Goal: Task Accomplishment & Management: Use online tool/utility

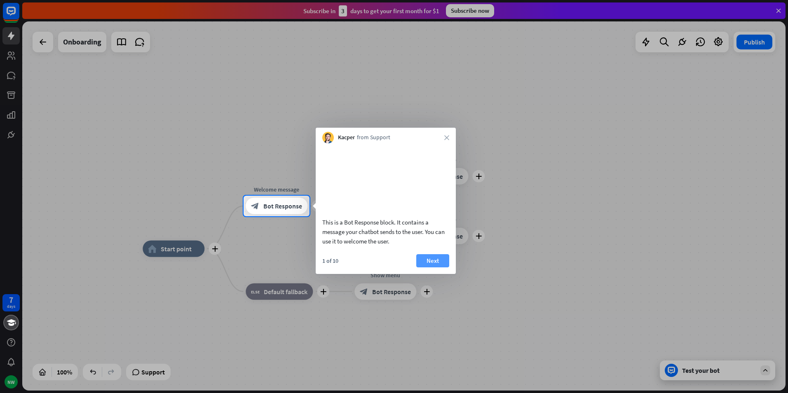
click at [434, 268] on button "Next" at bounding box center [432, 260] width 33 height 13
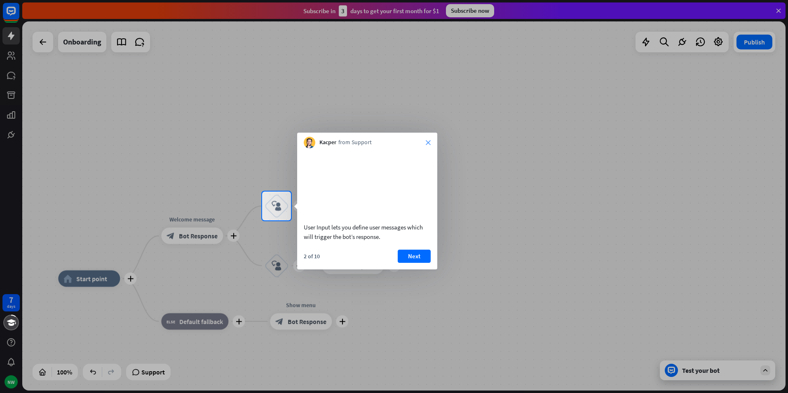
click at [428, 143] on icon "close" at bounding box center [428, 142] width 5 height 5
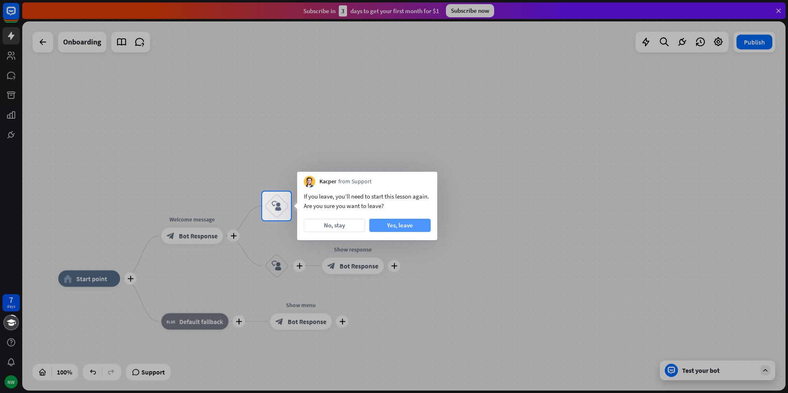
click at [409, 224] on button "Yes, leave" at bounding box center [399, 225] width 61 height 13
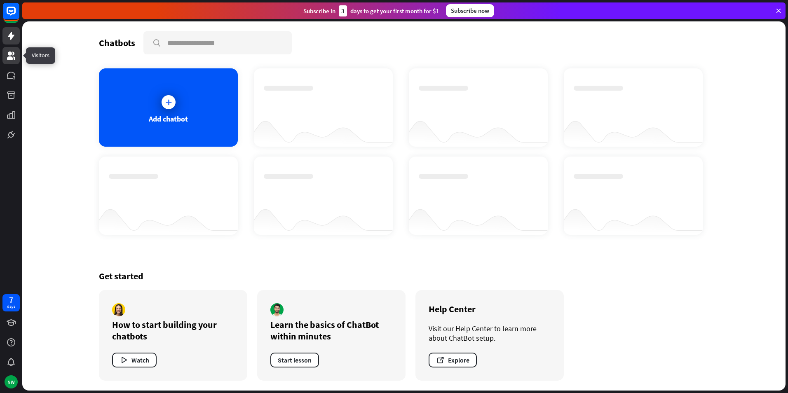
click at [10, 56] on icon at bounding box center [11, 56] width 8 height 8
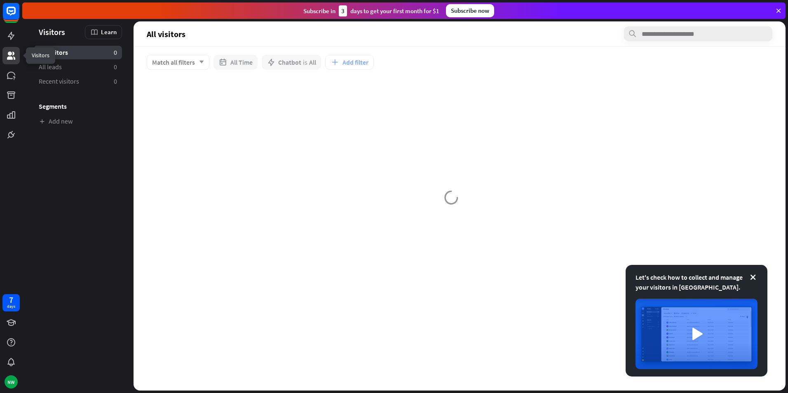
click at [8, 57] on icon at bounding box center [11, 56] width 10 height 10
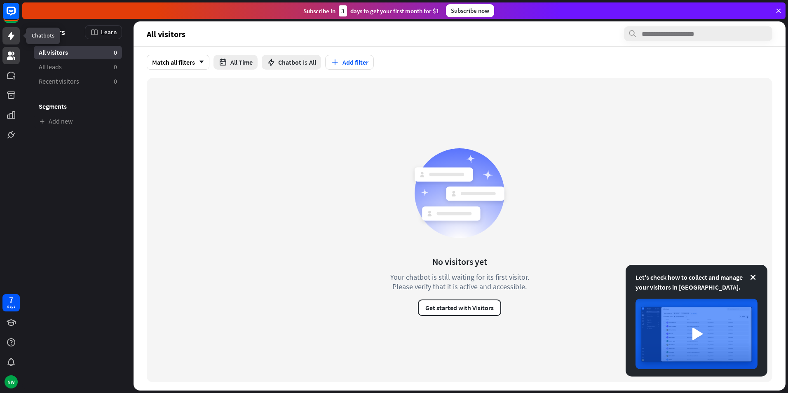
click at [11, 39] on icon at bounding box center [11, 36] width 7 height 8
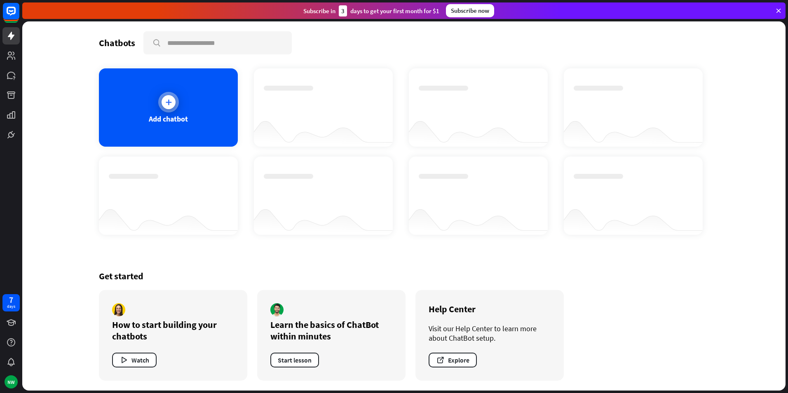
click at [172, 108] on div at bounding box center [168, 102] width 21 height 21
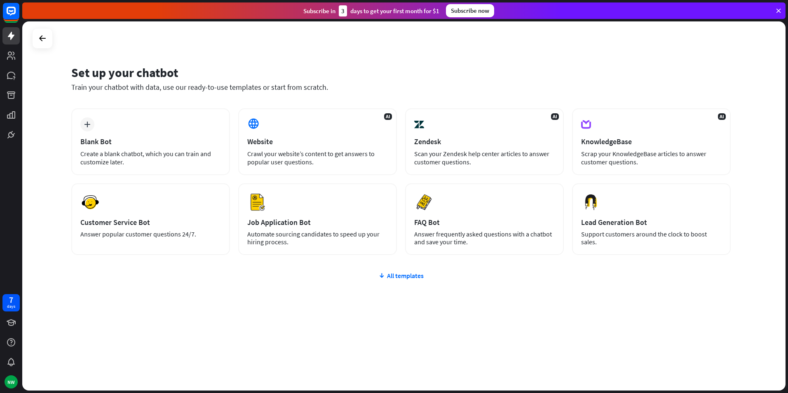
click at [517, 310] on div "plus Blank Bot Create a blank chatbot, which you can train and customize later.…" at bounding box center [401, 231] width 660 height 246
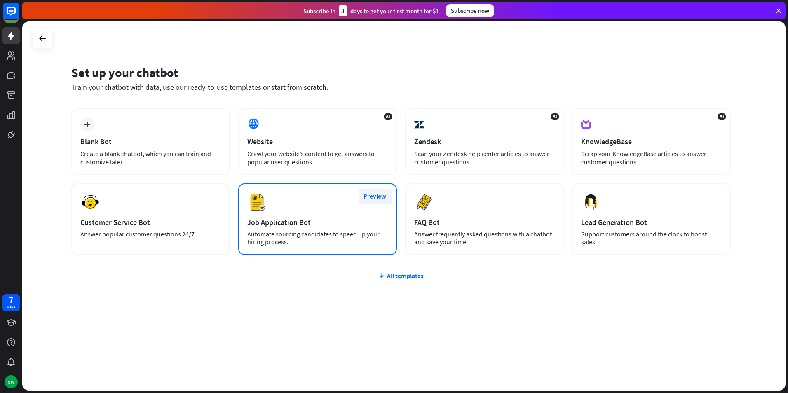
click at [376, 196] on button "Preview" at bounding box center [375, 196] width 33 height 15
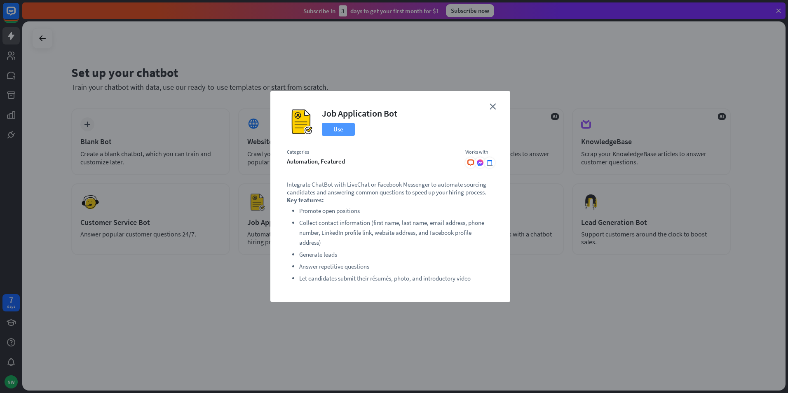
click at [341, 131] on button "Use" at bounding box center [338, 129] width 33 height 13
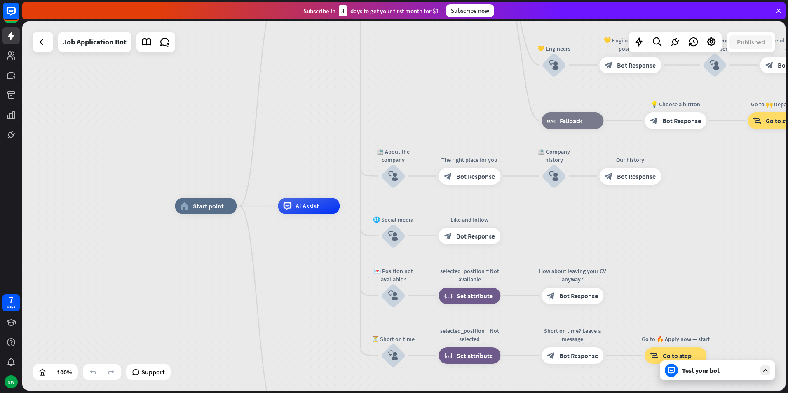
click at [712, 373] on div "Test your bot" at bounding box center [719, 370] width 74 height 8
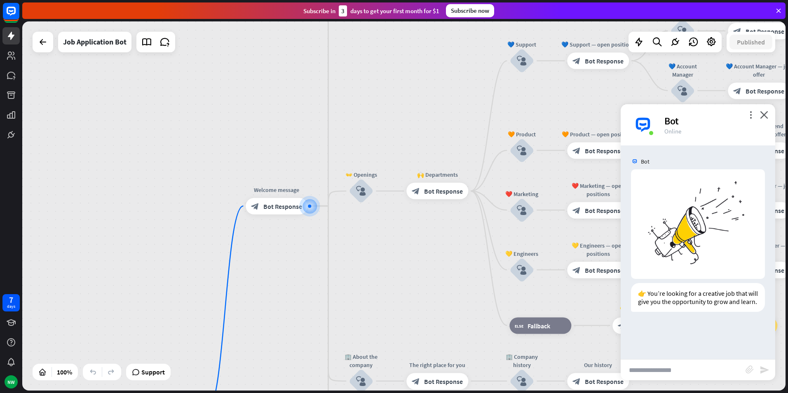
click at [696, 370] on input "text" at bounding box center [683, 370] width 125 height 21
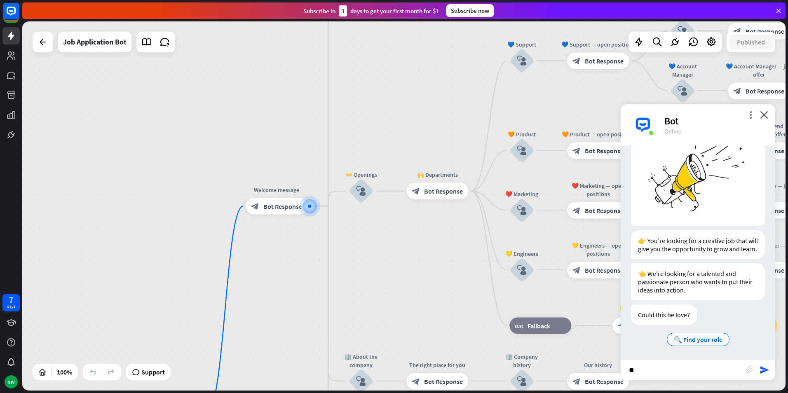
scroll to position [57, 0]
type input "*"
type input "**********"
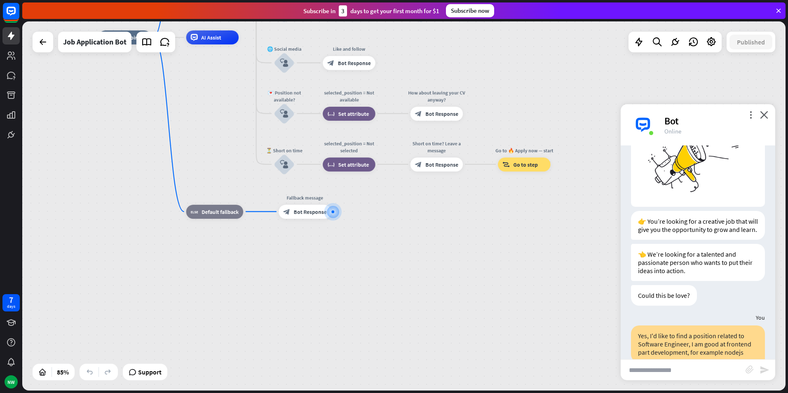
scroll to position [16, 0]
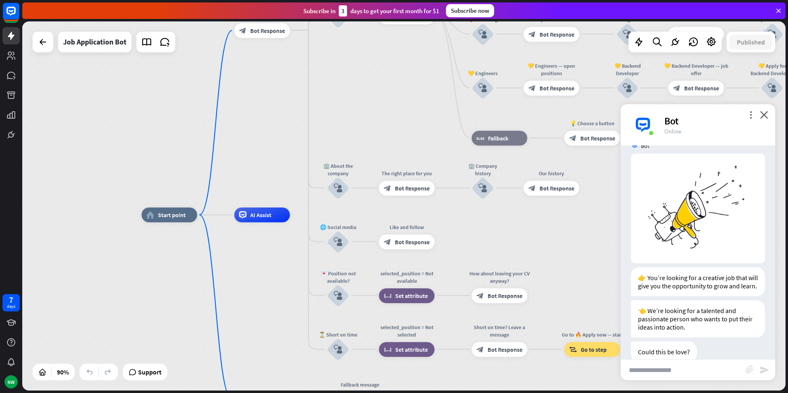
drag, startPoint x: 217, startPoint y: 123, endPoint x: 263, endPoint y: 263, distance: 147.0
click at [263, 318] on div "home_2 Start point Welcome message block_bot_response Bot Response ✨ Main menu …" at bounding box center [484, 381] width 687 height 332
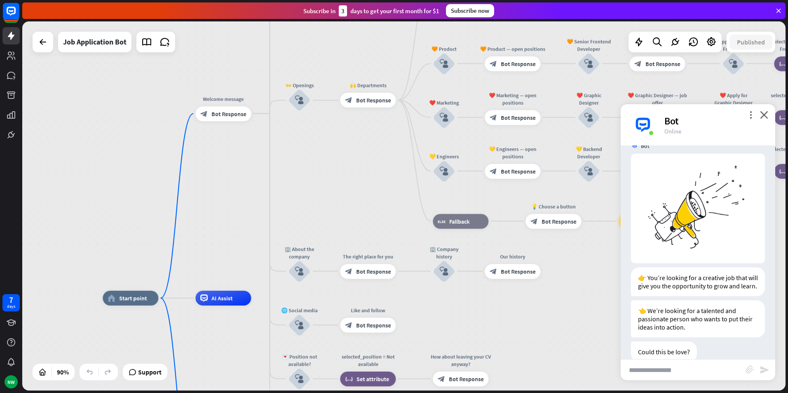
drag, startPoint x: 276, startPoint y: 164, endPoint x: 234, endPoint y: 211, distance: 62.4
click at [234, 211] on div "home_2 Start point Welcome message block_bot_response Bot Response ✨ Main menu …" at bounding box center [403, 205] width 763 height 369
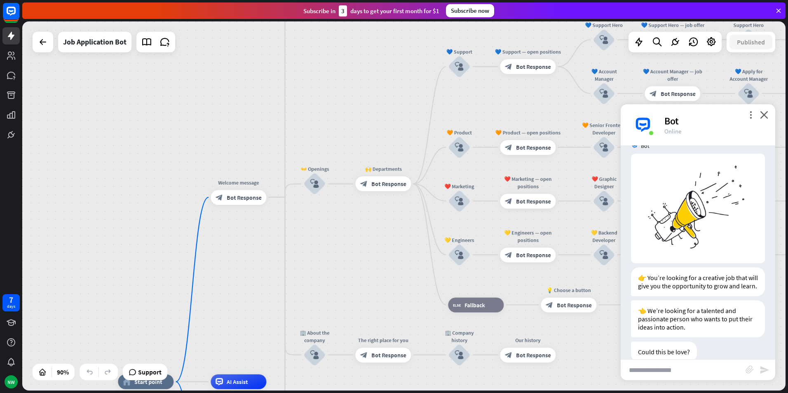
drag, startPoint x: 237, startPoint y: 242, endPoint x: 241, endPoint y: 248, distance: 7.4
click at [249, 278] on div "home_2 Start point Welcome message block_bot_response Bot Response ✨ Main menu …" at bounding box center [403, 205] width 763 height 369
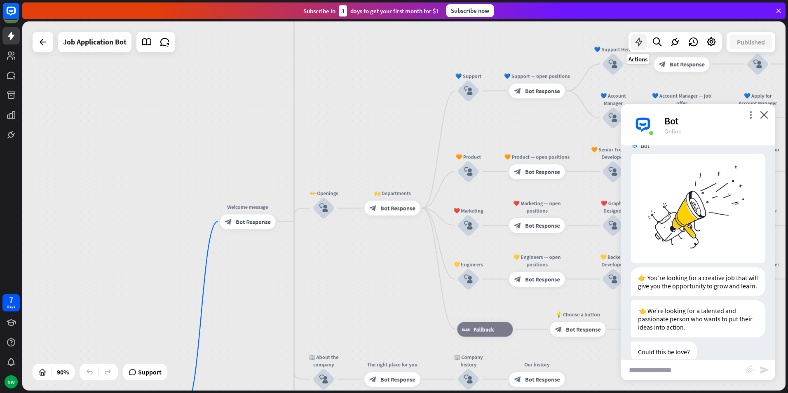
click at [635, 45] on icon at bounding box center [639, 42] width 11 height 11
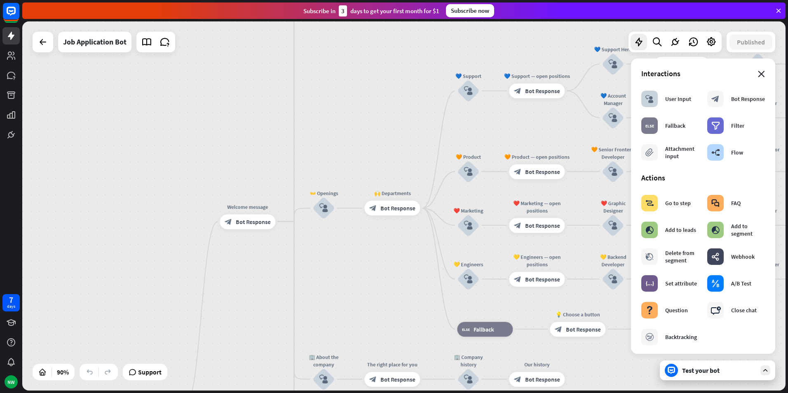
click at [758, 71] on icon "close" at bounding box center [761, 74] width 7 height 7
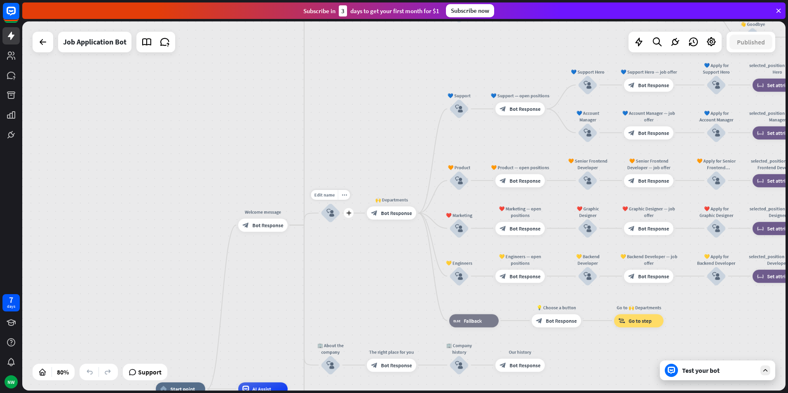
click at [332, 216] on icon "block_user_input" at bounding box center [330, 213] width 8 height 8
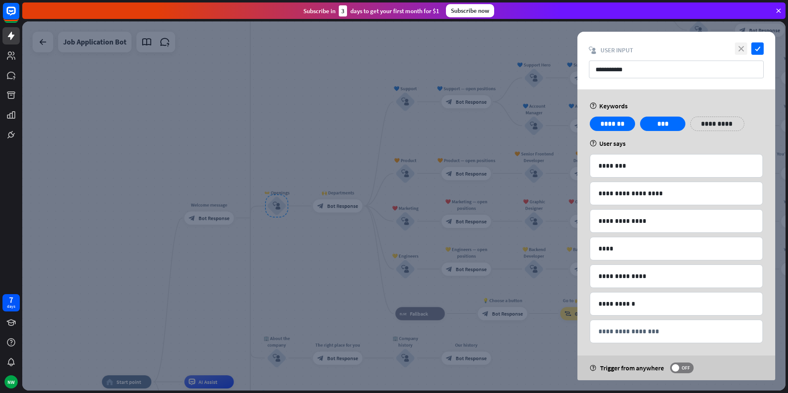
click at [740, 52] on icon "close" at bounding box center [741, 48] width 12 height 12
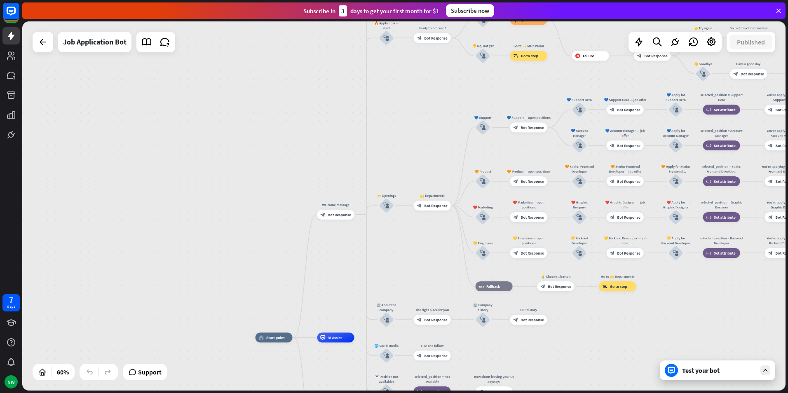
click at [723, 371] on div "Test your bot" at bounding box center [719, 370] width 74 height 8
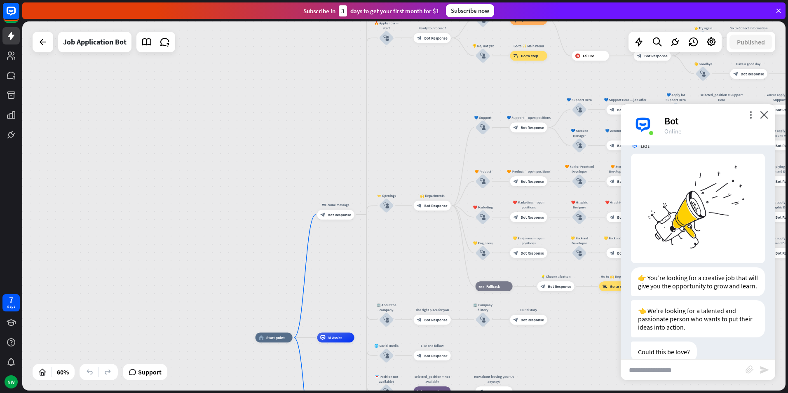
click at [722, 366] on input "text" at bounding box center [683, 370] width 125 height 21
type input "****"
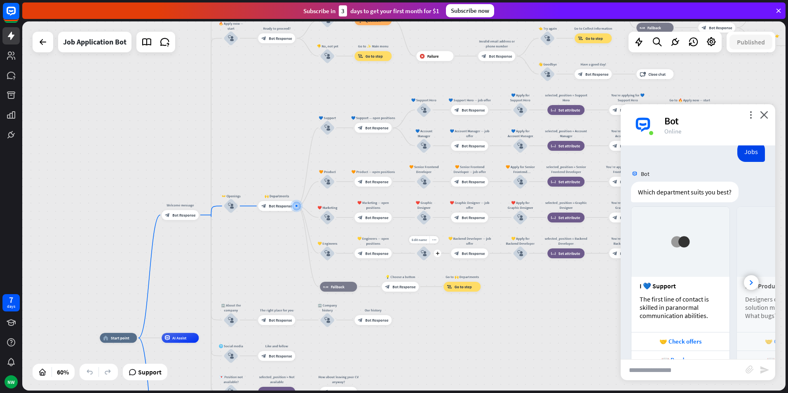
scroll to position [466, 0]
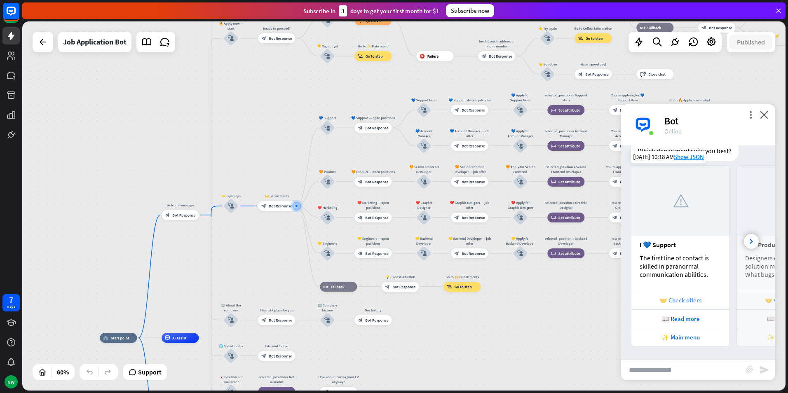
click at [693, 302] on div "🤝 Check offers" at bounding box center [681, 300] width 90 height 8
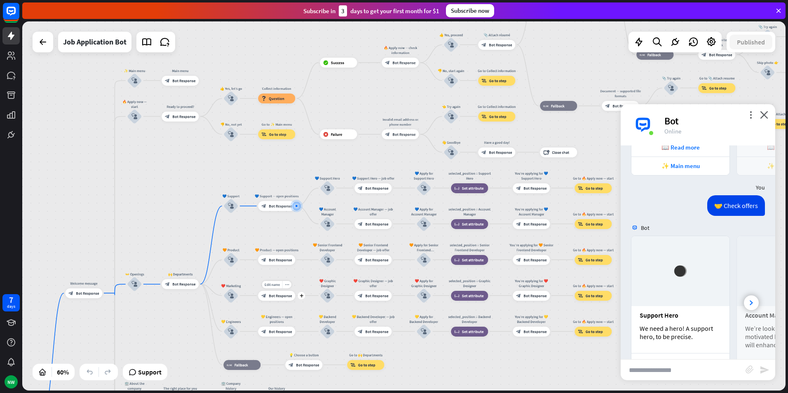
scroll to position [689, 0]
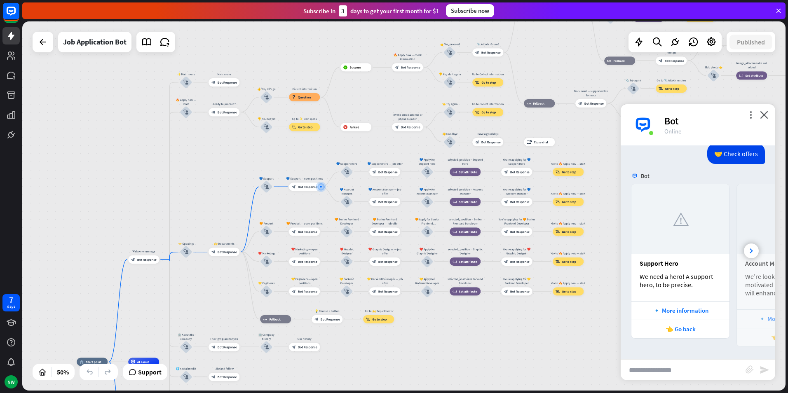
drag, startPoint x: 164, startPoint y: 317, endPoint x: 190, endPoint y: 296, distance: 34.0
click at [190, 296] on div "home_2 Start point Welcome message block_bot_response Bot Response ✨ Main menu …" at bounding box center [403, 205] width 763 height 369
click at [639, 45] on icon at bounding box center [639, 42] width 11 height 11
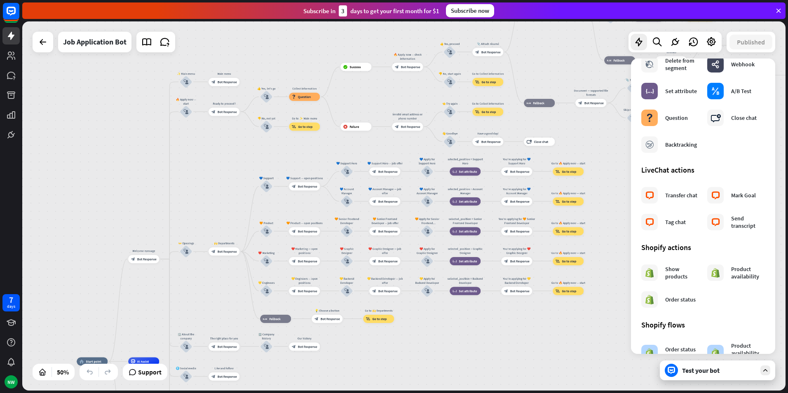
scroll to position [247, 0]
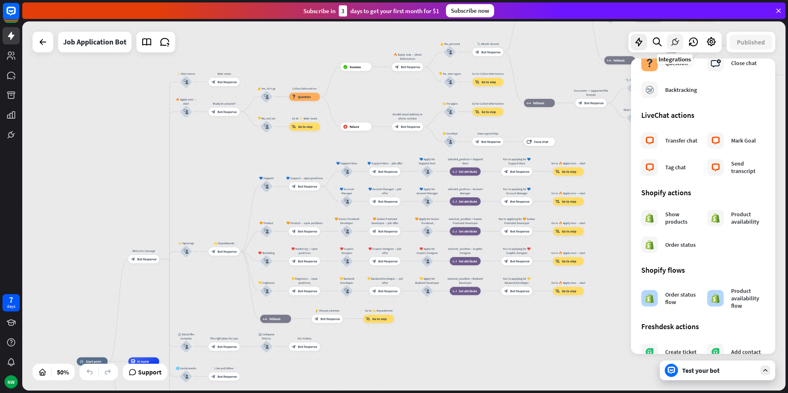
click at [676, 42] on icon at bounding box center [675, 42] width 11 height 11
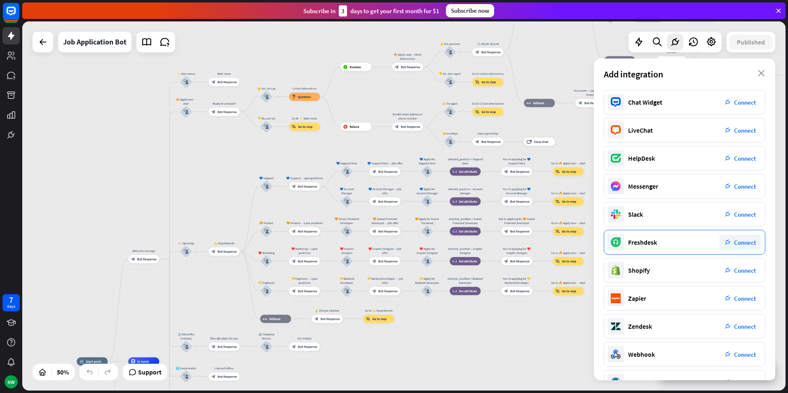
scroll to position [24, 0]
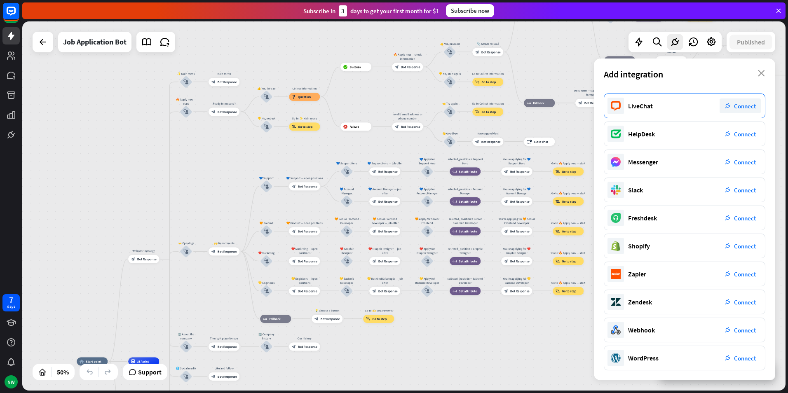
click at [737, 109] on span "Connect" at bounding box center [745, 106] width 22 height 8
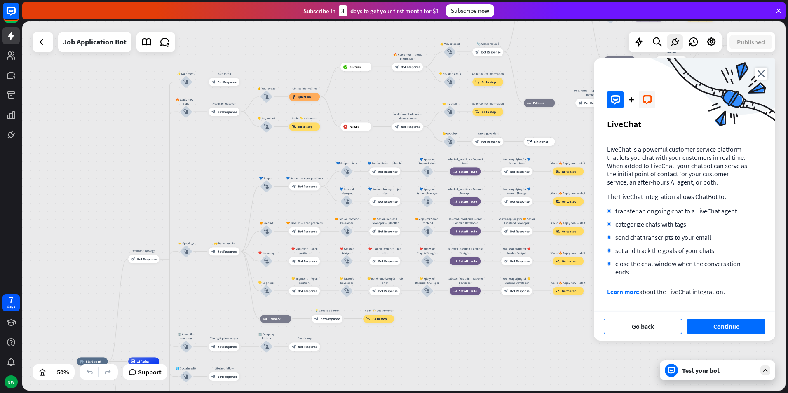
click at [647, 323] on button "Go back" at bounding box center [643, 326] width 78 height 15
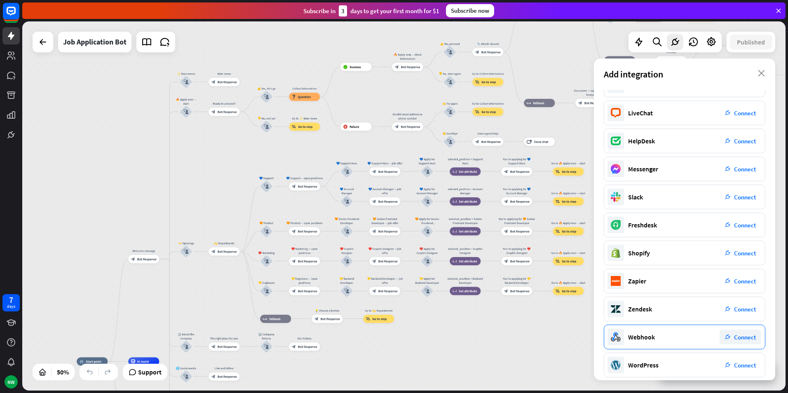
scroll to position [24, 0]
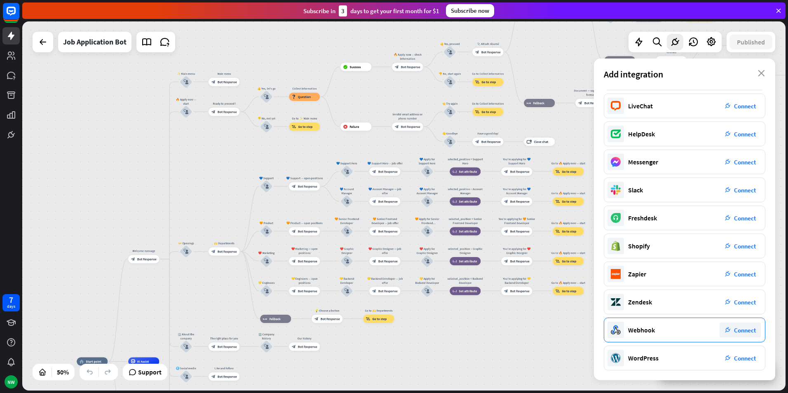
click at [746, 333] on span "Connect" at bounding box center [745, 330] width 22 height 8
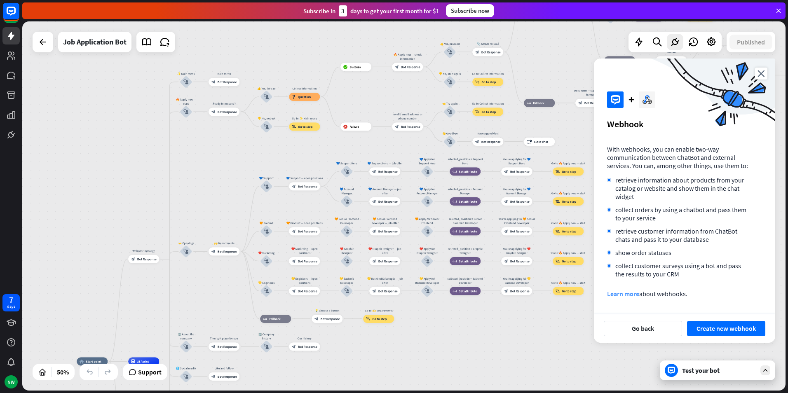
click at [635, 296] on link "Learn more" at bounding box center [623, 294] width 32 height 8
click at [652, 331] on button "Go back" at bounding box center [643, 328] width 78 height 15
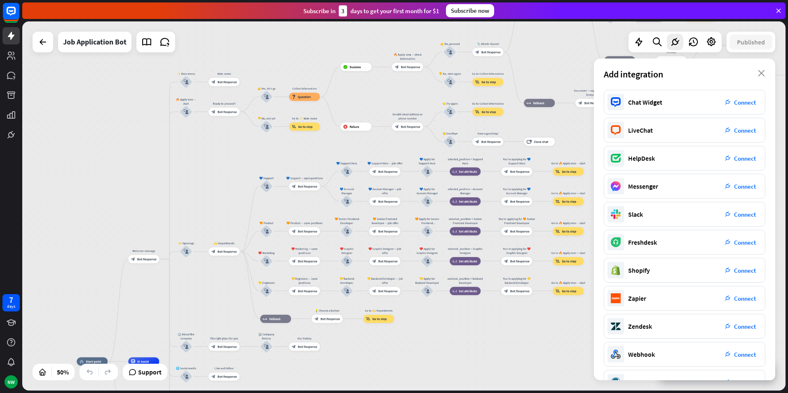
click at [767, 79] on div "Add integration close" at bounding box center [684, 74] width 181 height 31
click at [762, 72] on icon "close" at bounding box center [761, 73] width 7 height 7
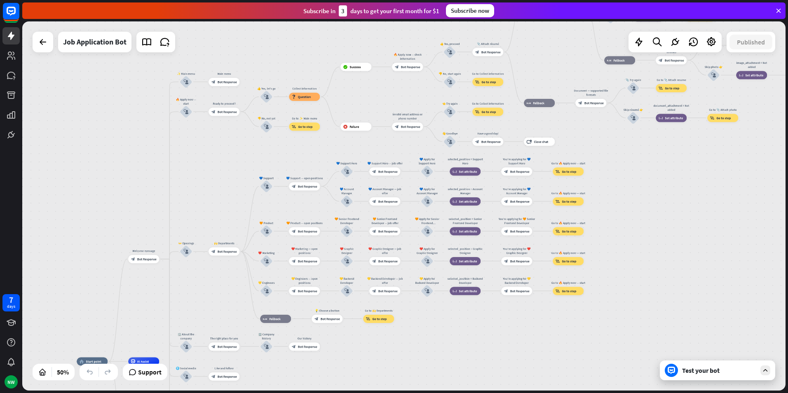
click at [715, 369] on div "Test your bot" at bounding box center [719, 370] width 74 height 8
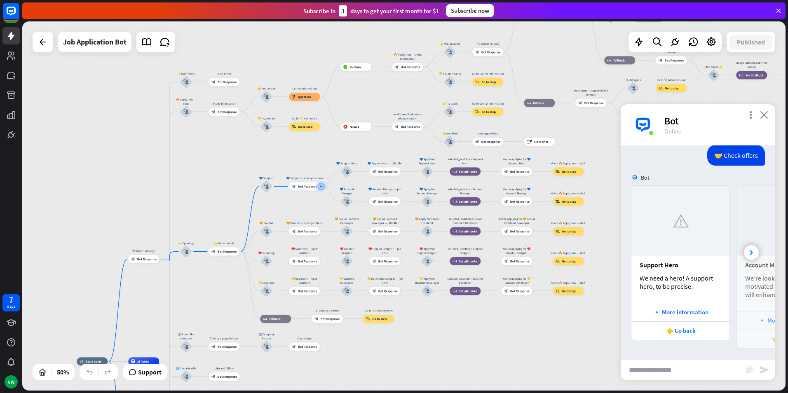
click at [764, 113] on icon "close" at bounding box center [764, 115] width 8 height 8
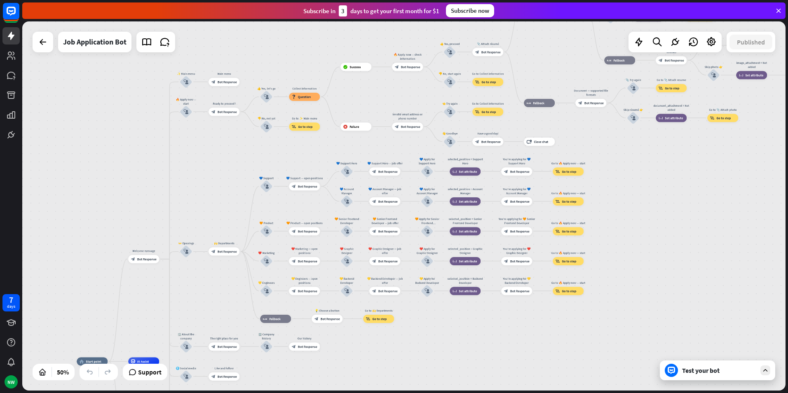
click at [763, 375] on div at bounding box center [766, 371] width 10 height 10
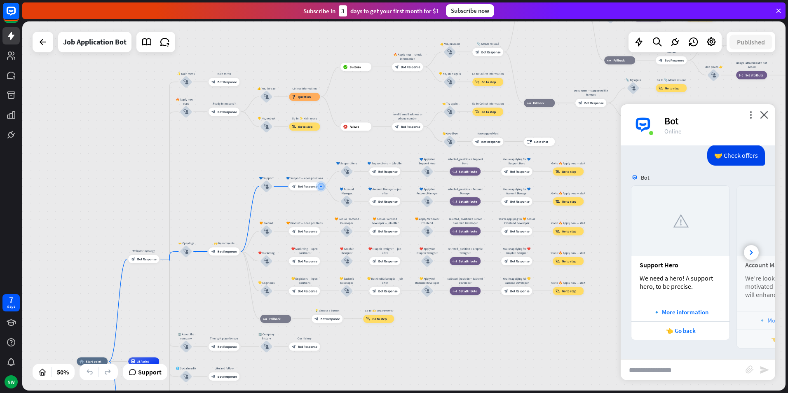
scroll to position [679, 0]
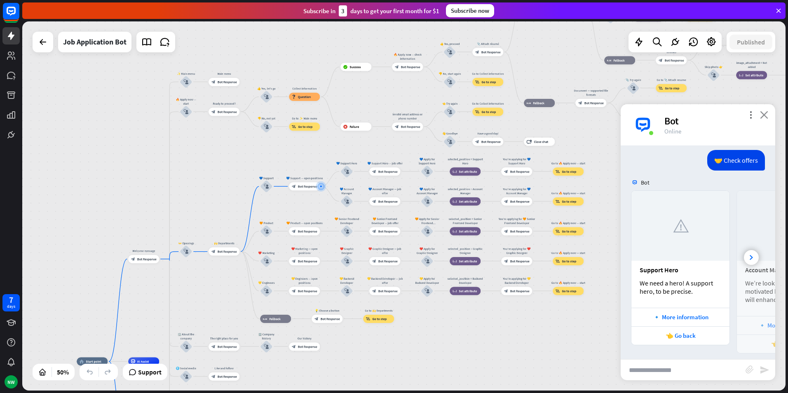
click at [766, 115] on icon "close" at bounding box center [764, 115] width 8 height 8
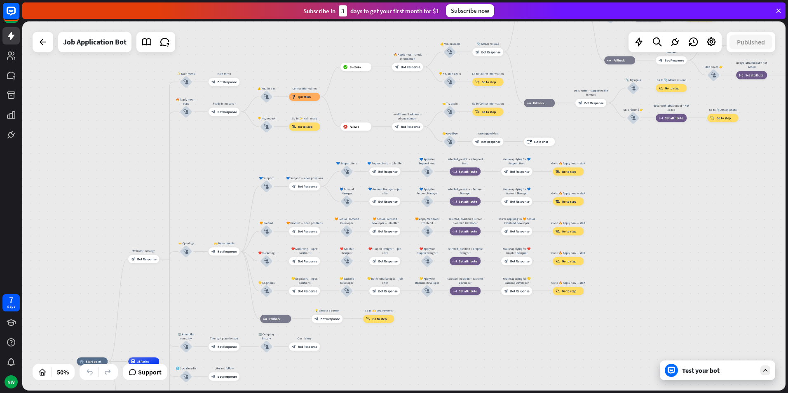
click at [760, 373] on div "Test your bot" at bounding box center [717, 371] width 115 height 20
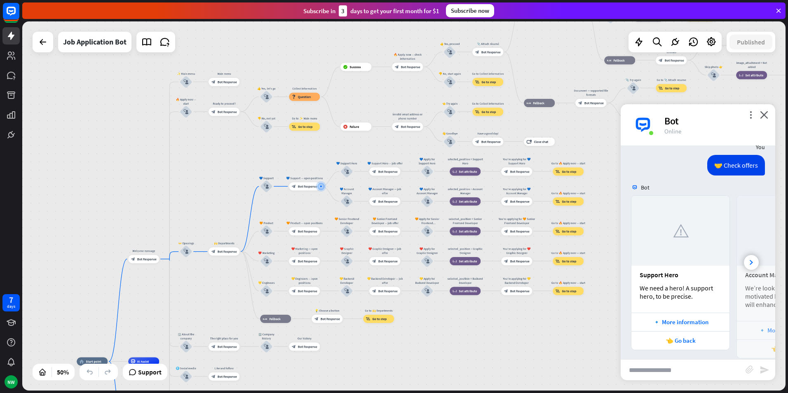
click at [674, 176] on div "🤝 Check offers [DATE] 10:18 AM Show JSON" at bounding box center [698, 167] width 155 height 25
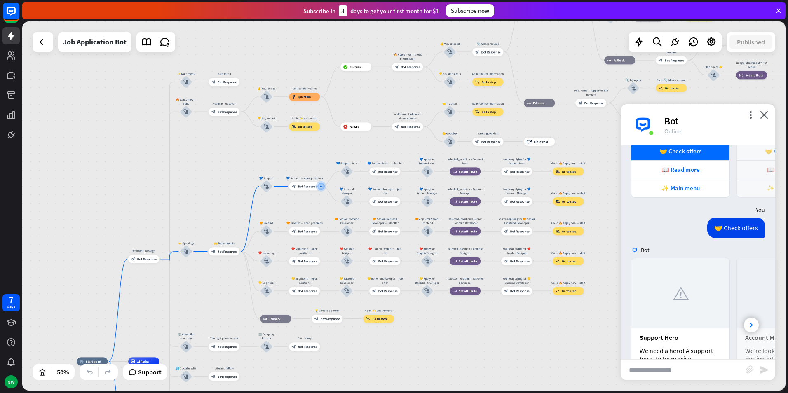
scroll to position [689, 0]
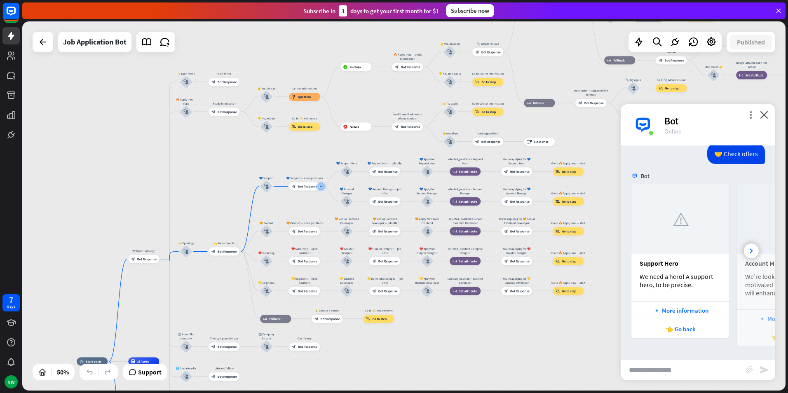
click at [679, 370] on input "text" at bounding box center [683, 370] width 125 height 21
type input "****"
click at [747, 117] on icon "more_vert" at bounding box center [751, 115] width 8 height 8
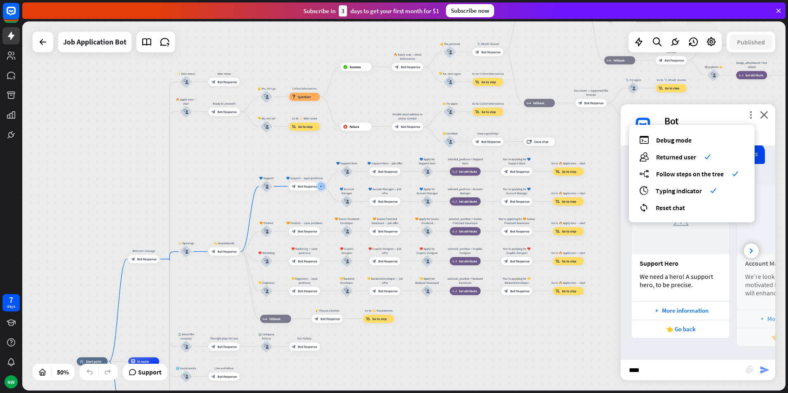
click at [765, 374] on icon "send" at bounding box center [765, 370] width 10 height 10
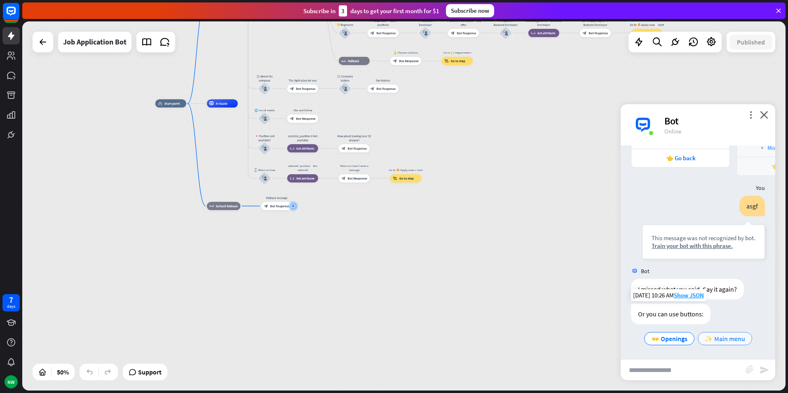
scroll to position [860, 0]
click at [765, 118] on icon "close" at bounding box center [764, 115] width 8 height 8
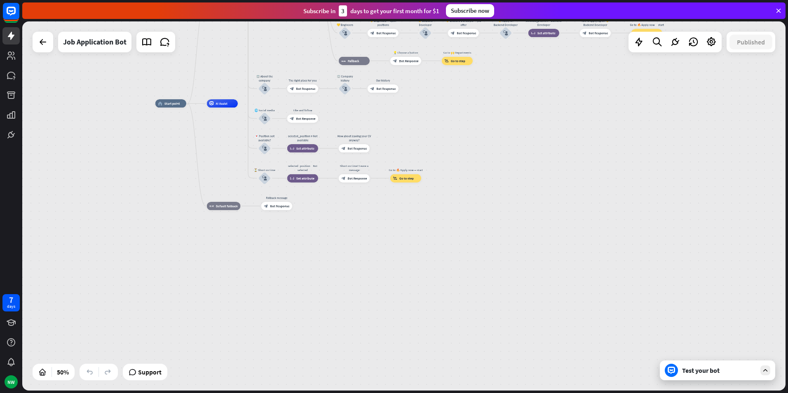
click at [721, 374] on div "Test your bot" at bounding box center [719, 370] width 74 height 8
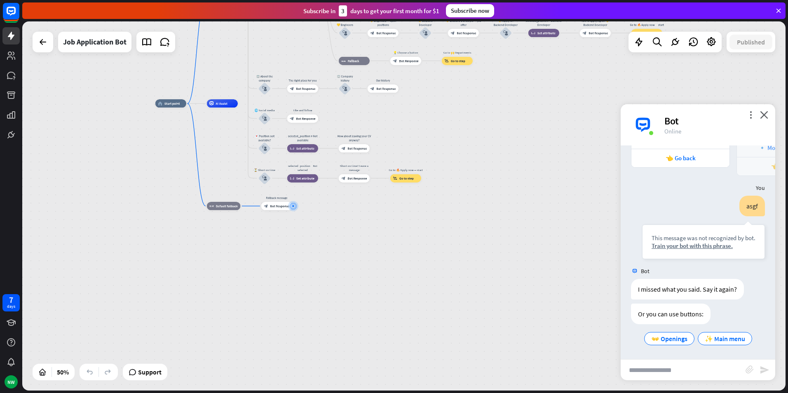
scroll to position [855, 0]
click at [770, 120] on div "more_vert close Bot Online" at bounding box center [698, 124] width 155 height 41
click at [770, 119] on div "more_vert close Bot Online" at bounding box center [698, 124] width 155 height 41
click at [767, 115] on icon "close" at bounding box center [764, 115] width 8 height 8
